Goal: Information Seeking & Learning: Learn about a topic

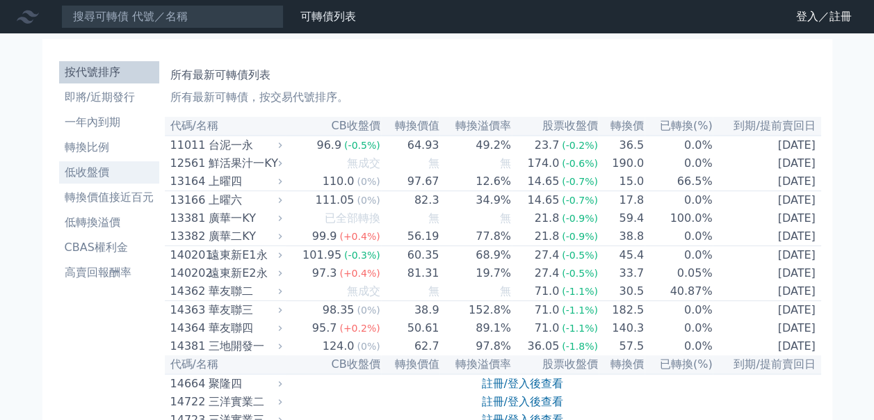
click at [97, 170] on li "低收盤價" at bounding box center [109, 172] width 100 height 17
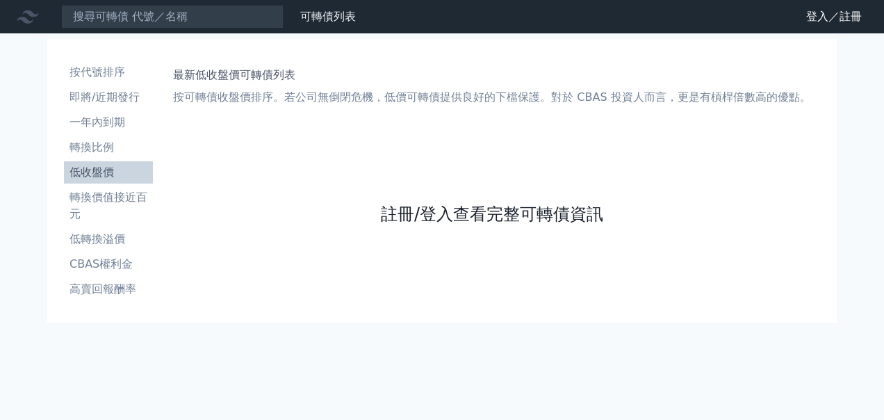
click at [495, 217] on link "註冊/登入查看完整可轉債資訊" at bounding box center [492, 214] width 222 height 22
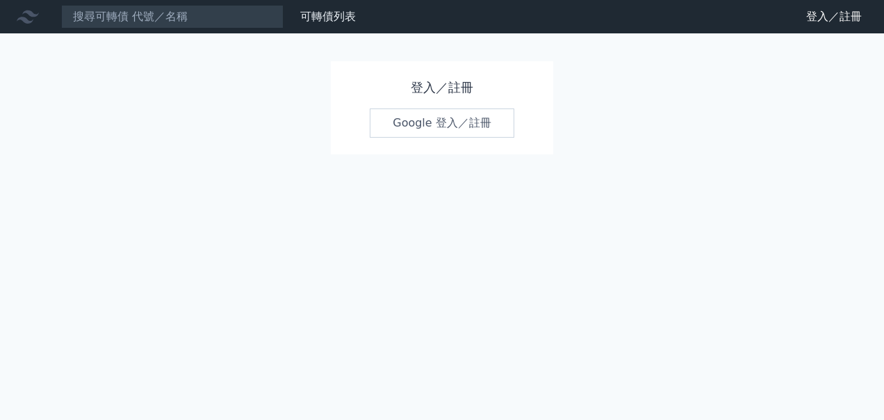
click at [446, 135] on div "登入／註冊 Google 登入／註冊" at bounding box center [442, 107] width 222 height 93
click at [448, 131] on link "Google 登入／註冊" at bounding box center [442, 122] width 145 height 29
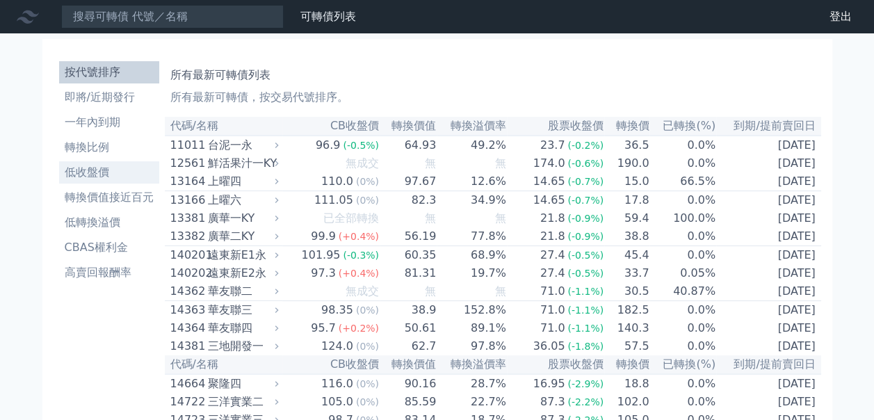
click at [80, 170] on li "低收盤價" at bounding box center [109, 172] width 100 height 17
